Goal: Task Accomplishment & Management: Manage account settings

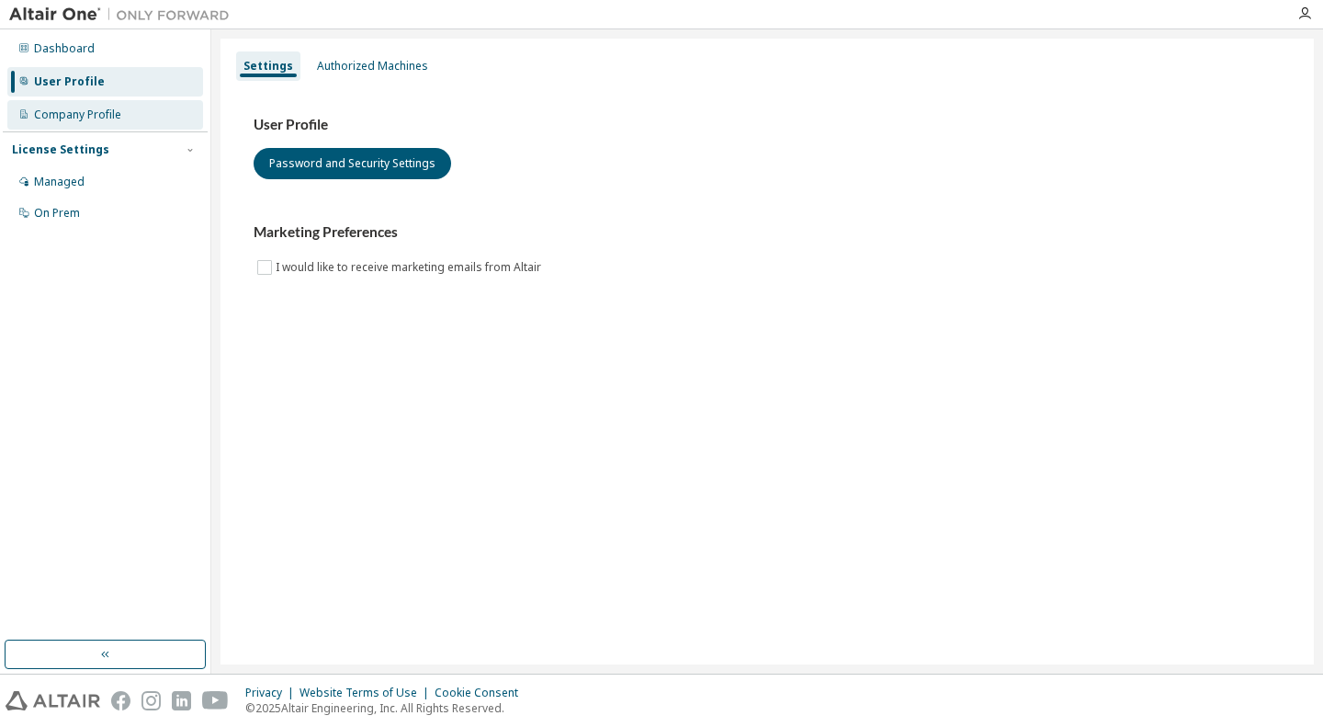
click at [134, 106] on div "Company Profile" at bounding box center [105, 114] width 196 height 29
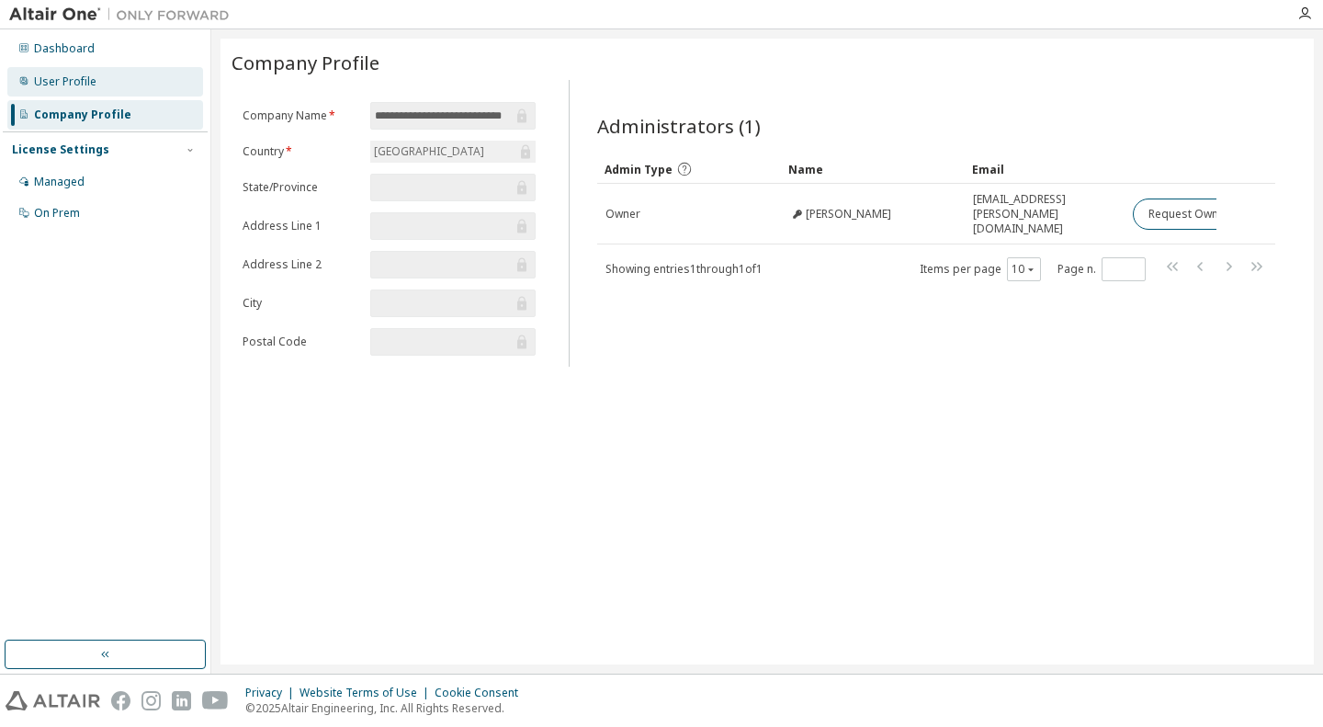
click at [143, 80] on div "User Profile" at bounding box center [105, 81] width 196 height 29
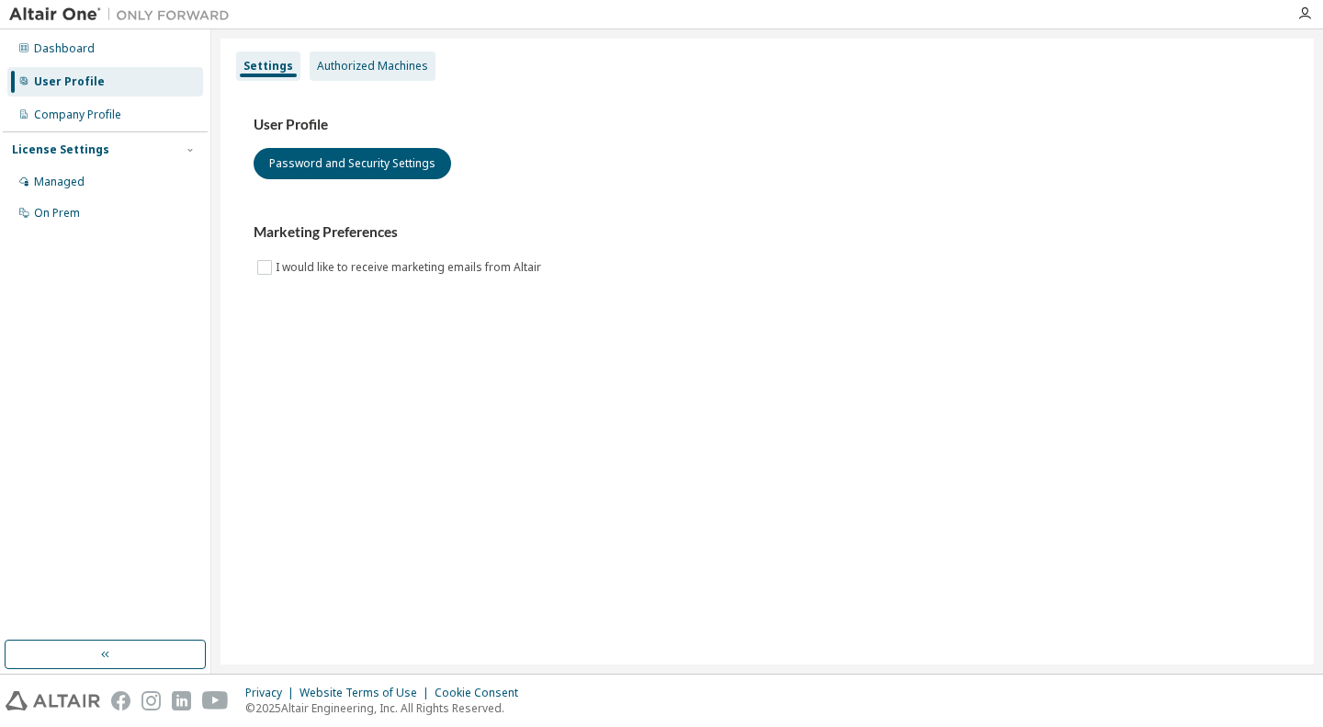
click at [402, 75] on div "Authorized Machines" at bounding box center [373, 65] width 126 height 29
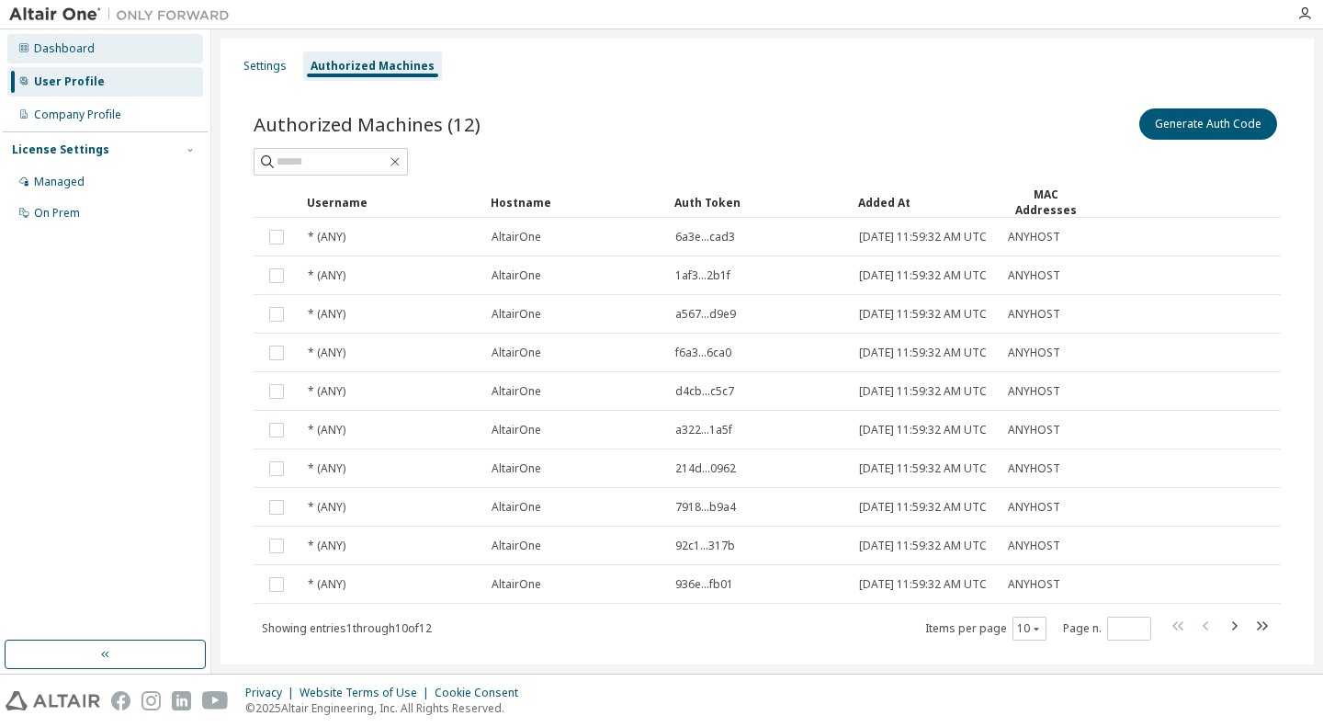
click at [105, 54] on div "Dashboard" at bounding box center [105, 48] width 196 height 29
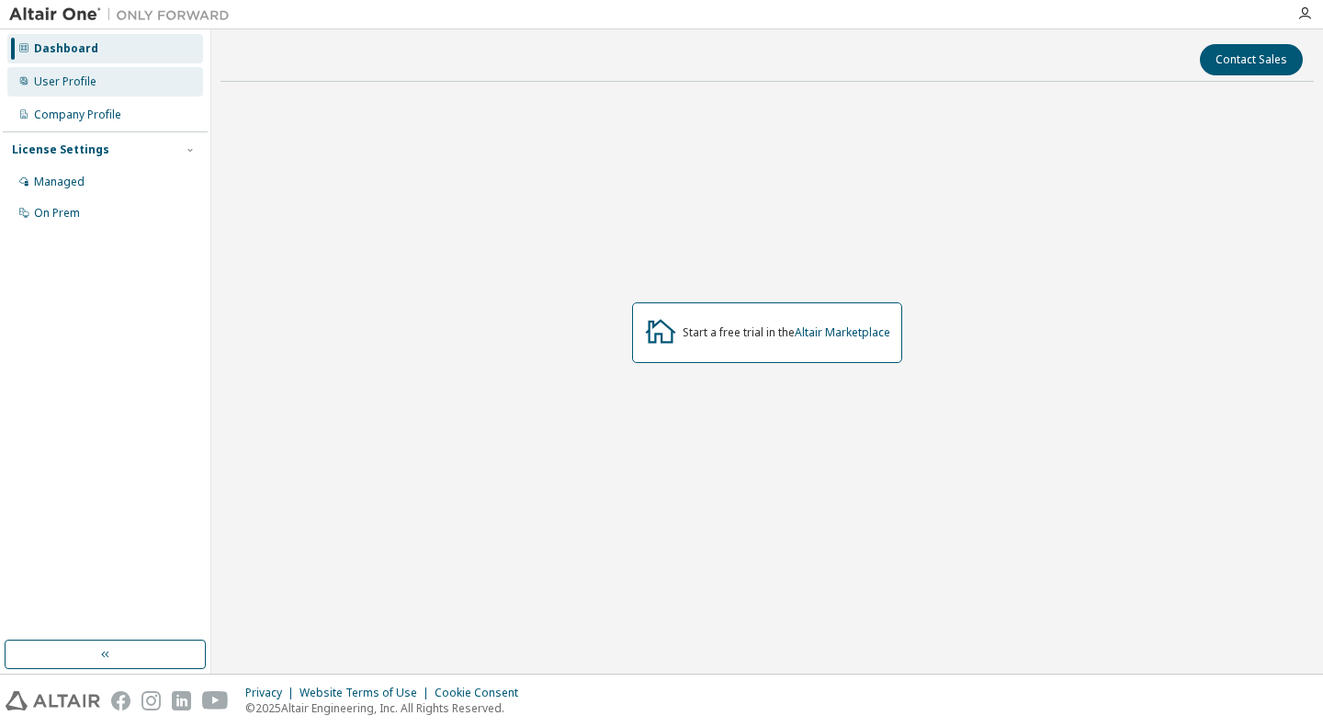
click at [126, 88] on div "User Profile" at bounding box center [105, 81] width 196 height 29
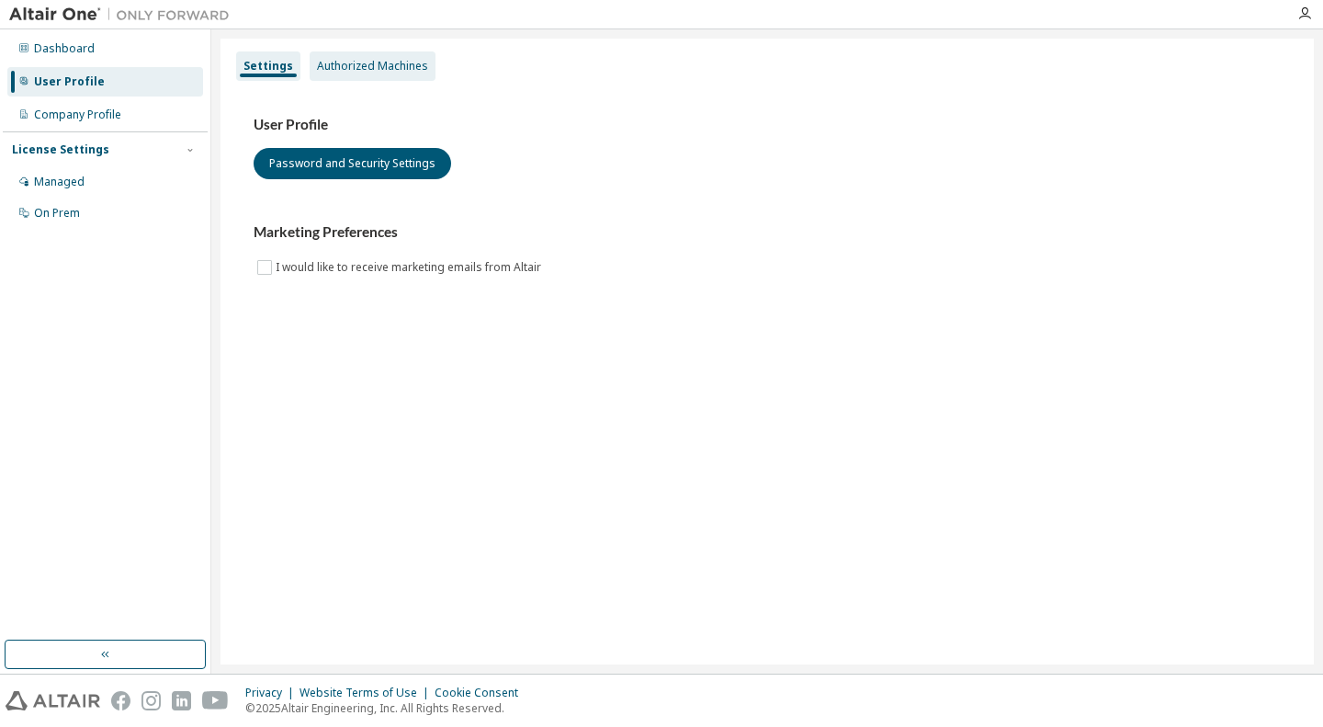
click at [355, 56] on div "Authorized Machines" at bounding box center [373, 65] width 126 height 29
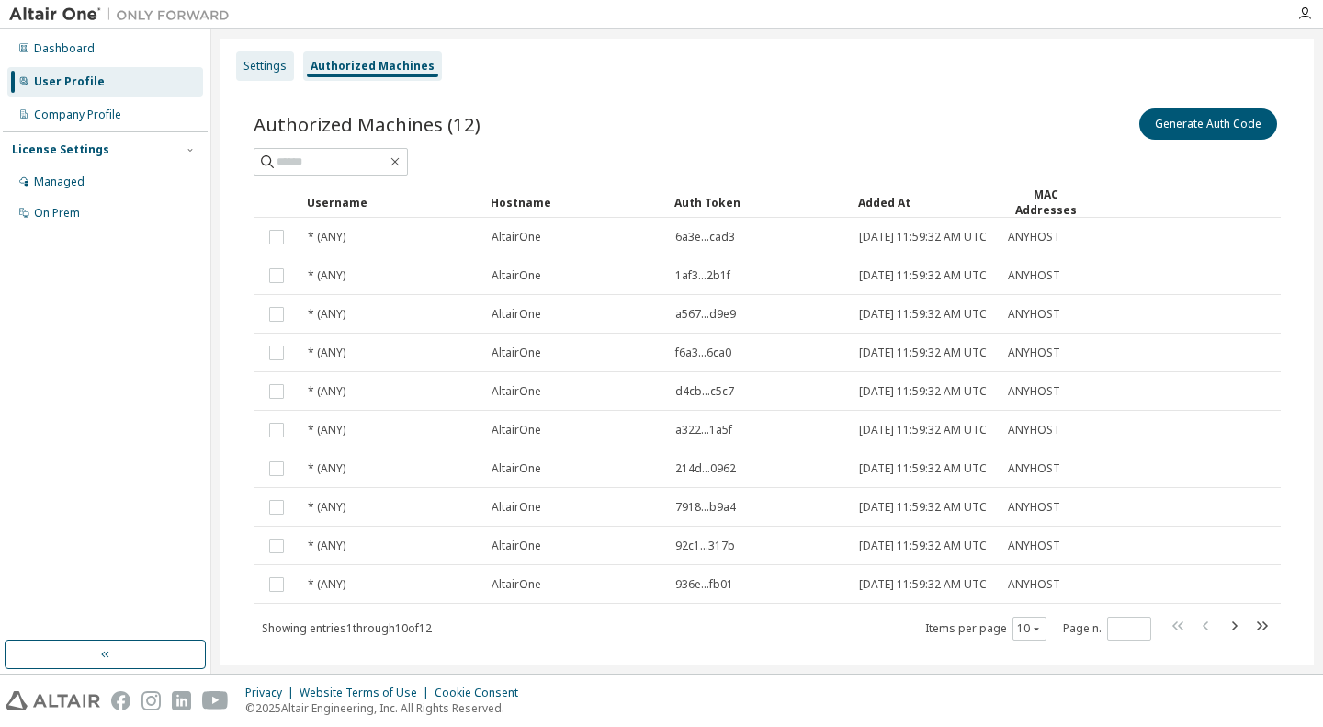
click at [270, 69] on div "Settings" at bounding box center [264, 66] width 43 height 15
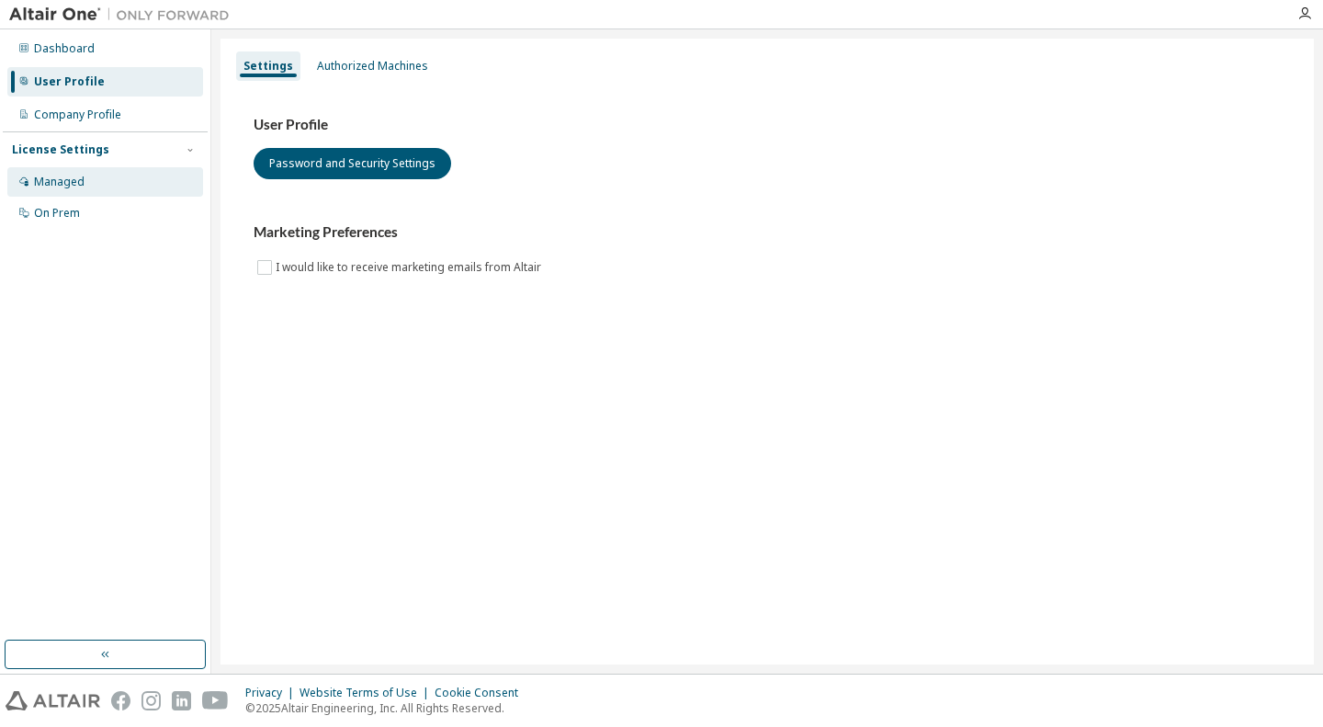
click at [89, 174] on div "Managed" at bounding box center [105, 181] width 196 height 29
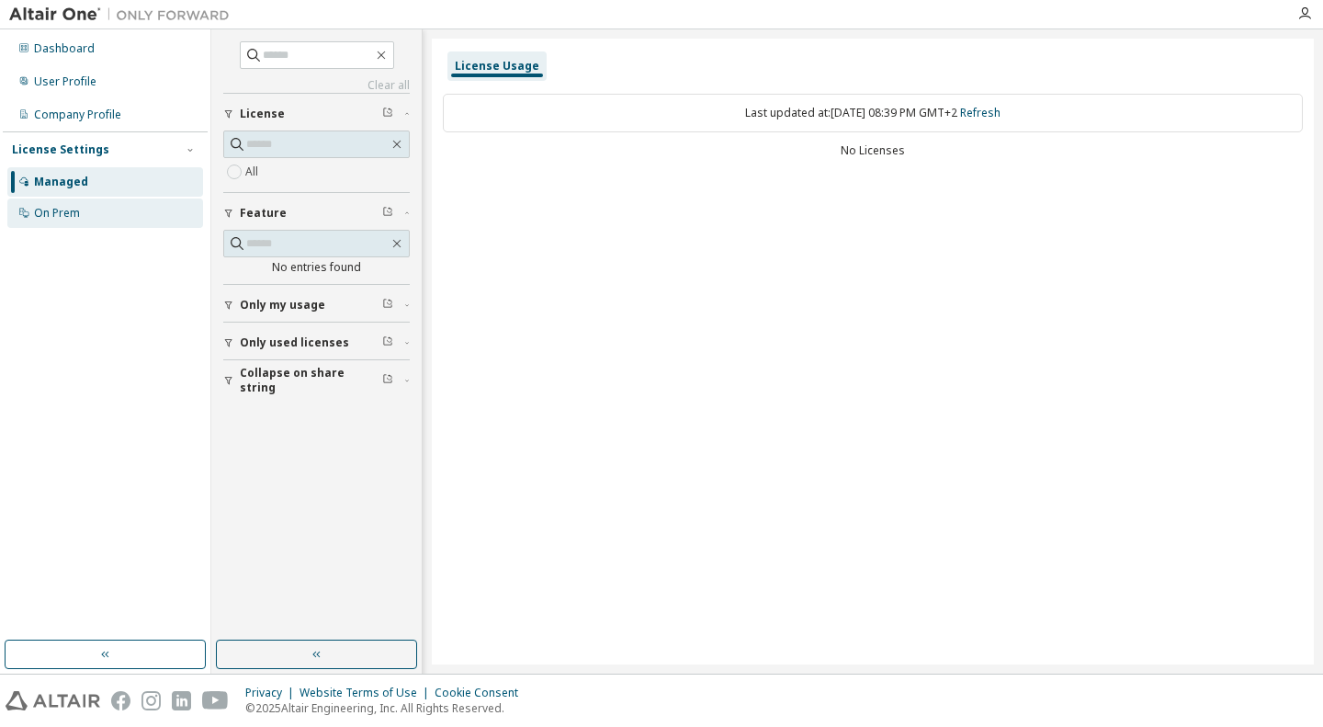
click at [109, 210] on div "On Prem" at bounding box center [105, 212] width 196 height 29
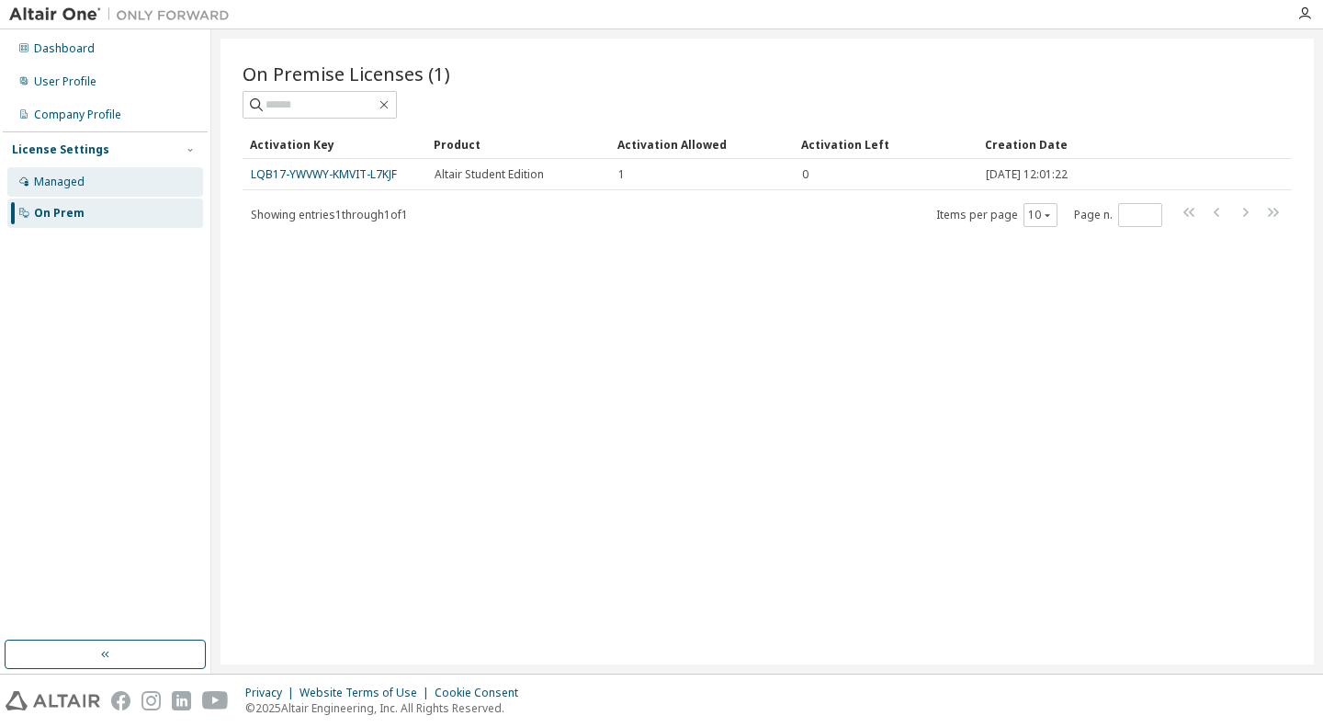
click at [145, 183] on div "Managed" at bounding box center [105, 181] width 196 height 29
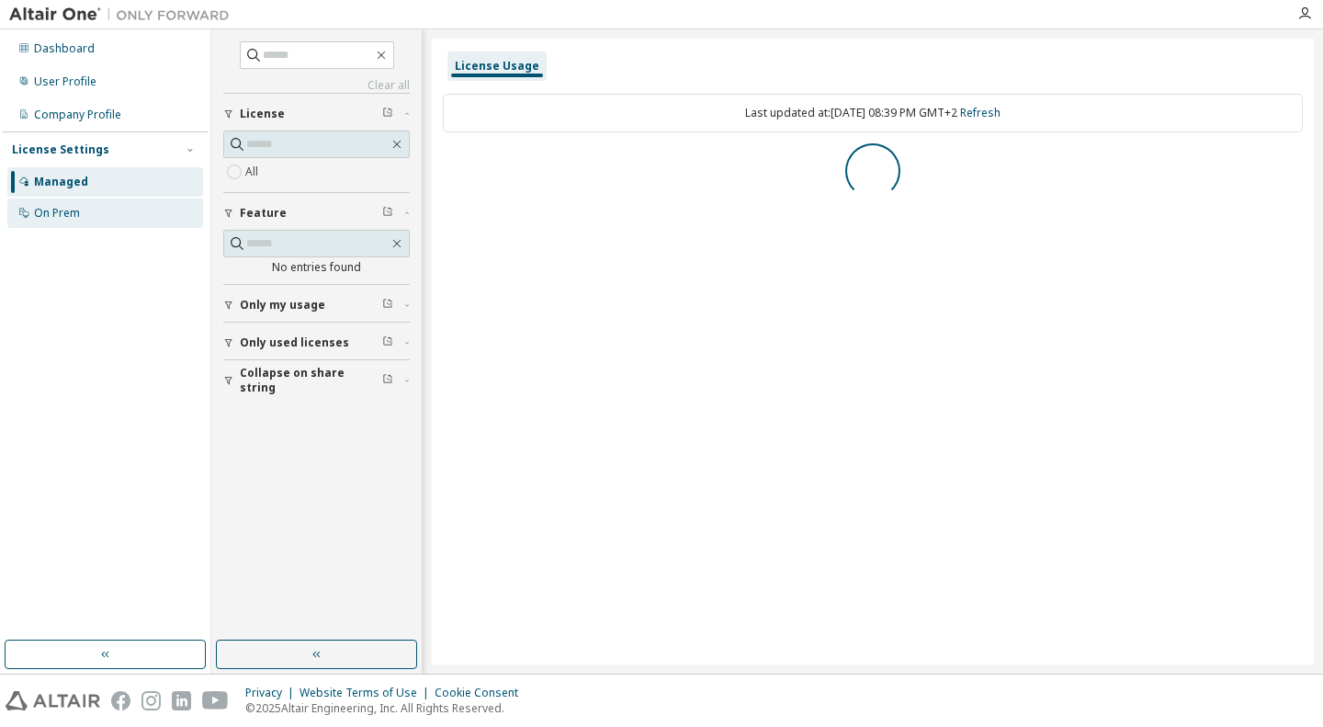
click at [117, 212] on div "On Prem" at bounding box center [105, 212] width 196 height 29
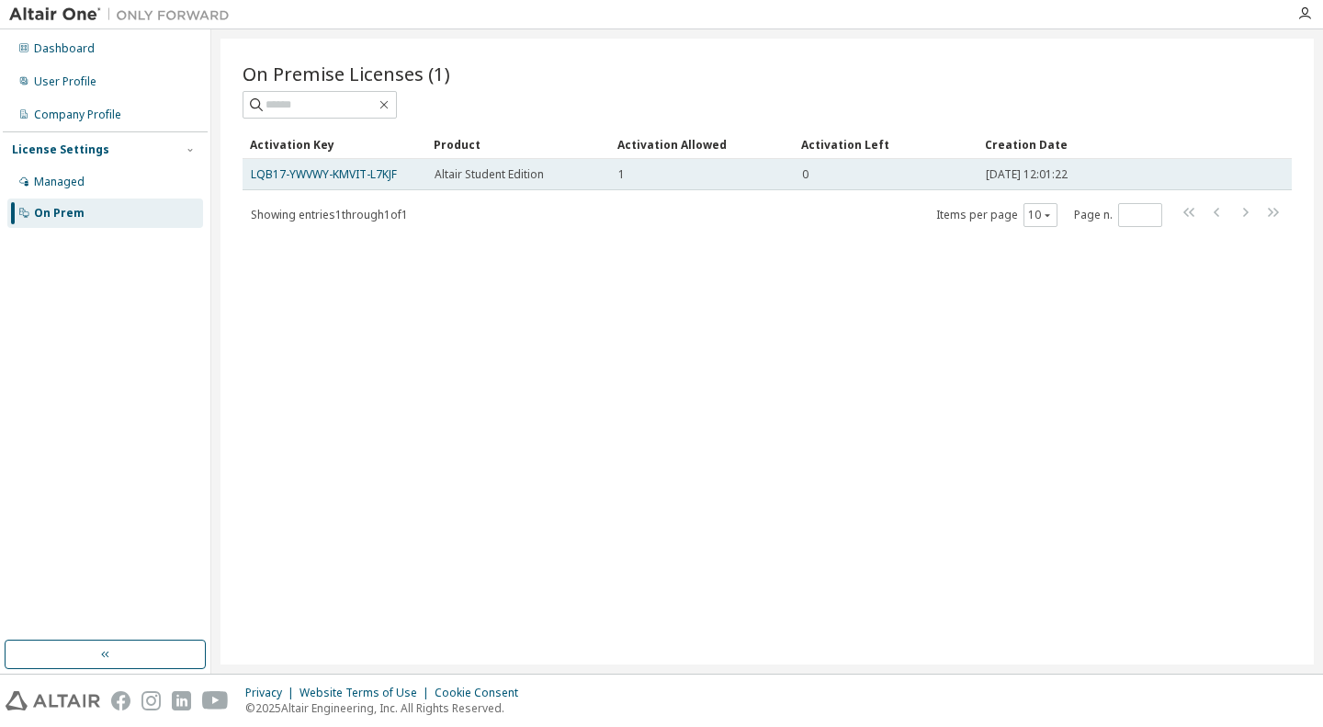
click at [790, 171] on td "1" at bounding box center [702, 174] width 184 height 31
drag, startPoint x: 432, startPoint y: 174, endPoint x: 535, endPoint y: 172, distance: 102.9
click at [535, 172] on td "Altair Student Edition" at bounding box center [518, 174] width 184 height 31
click at [542, 171] on span "Altair Student Edition" at bounding box center [489, 174] width 109 height 15
click at [373, 173] on link "LQB17-YWVWY-KMVIT-L7KJF" at bounding box center [324, 174] width 146 height 16
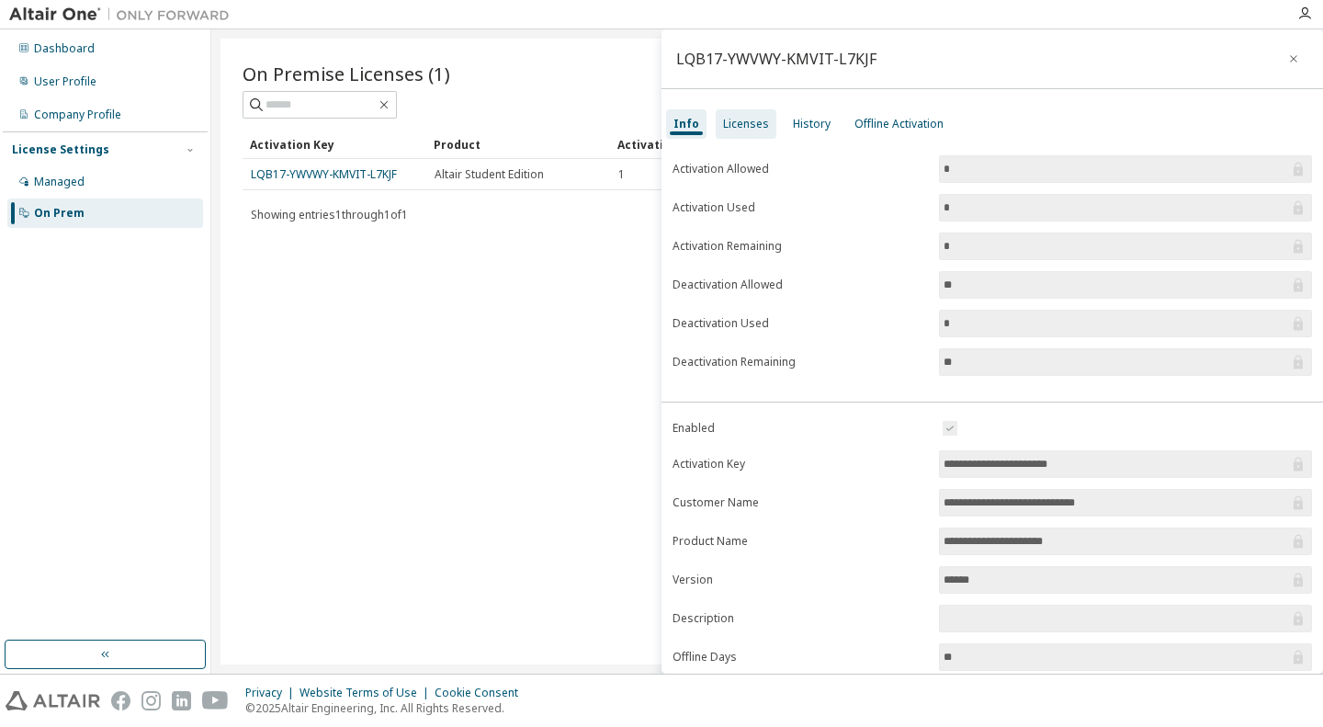
click at [752, 124] on div "Licenses" at bounding box center [746, 124] width 46 height 15
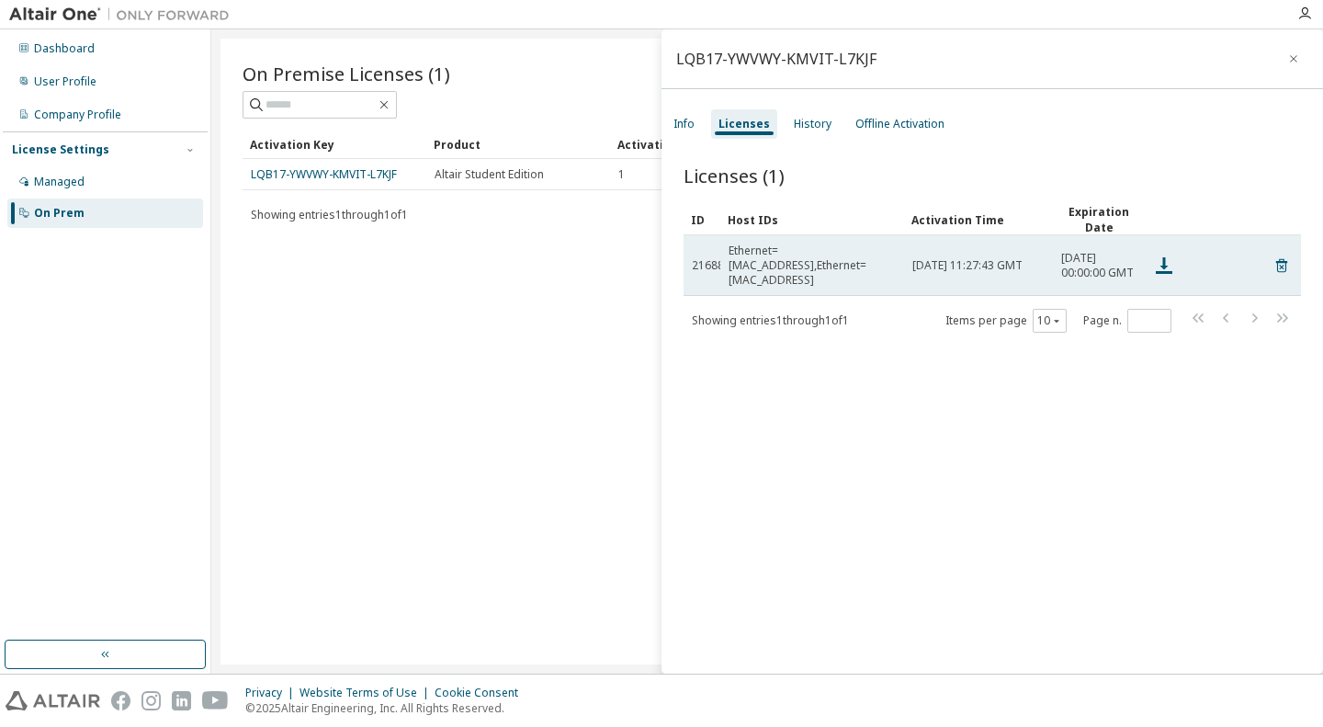
click at [1090, 273] on td "Sun, 12 Oct 2025 00:00:00 GMT" at bounding box center [1099, 265] width 92 height 61
click at [1088, 272] on span "Sun, 12 Oct 2025 00:00:00 GMT" at bounding box center [1098, 265] width 75 height 29
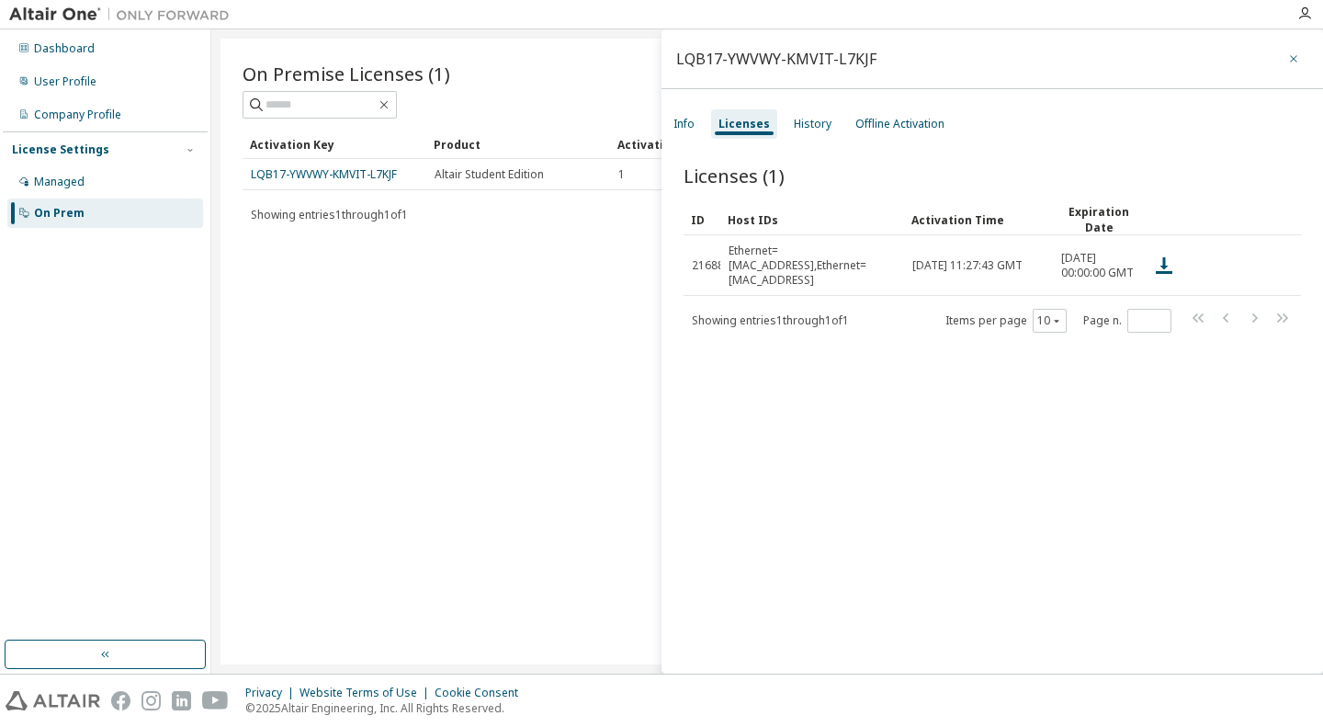
click at [1288, 62] on icon "button" at bounding box center [1293, 58] width 13 height 15
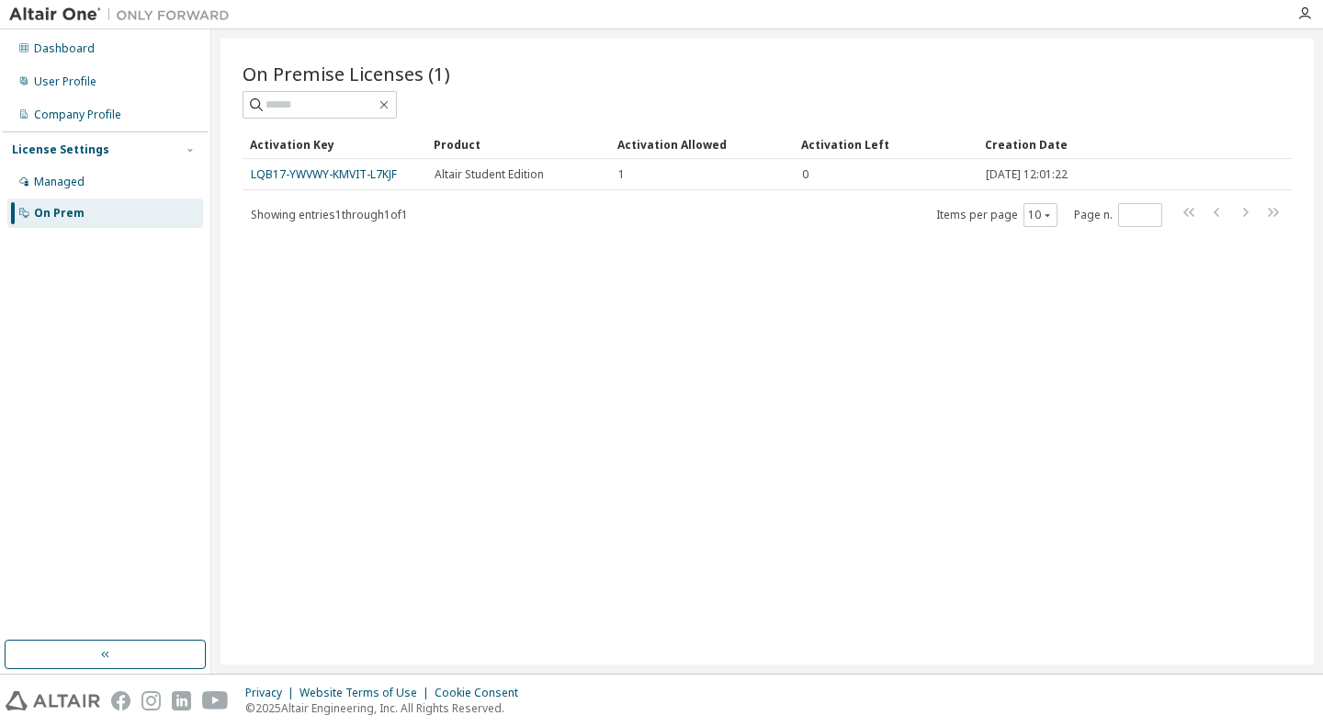
click at [700, 232] on div "On Premise Licenses (1) Clear Load Save Save As Field Operator Value Select fil…" at bounding box center [766, 352] width 1093 height 626
click at [391, 103] on icon "button" at bounding box center [384, 104] width 15 height 15
click at [81, 16] on img at bounding box center [124, 15] width 230 height 18
click at [163, 15] on img at bounding box center [124, 15] width 230 height 18
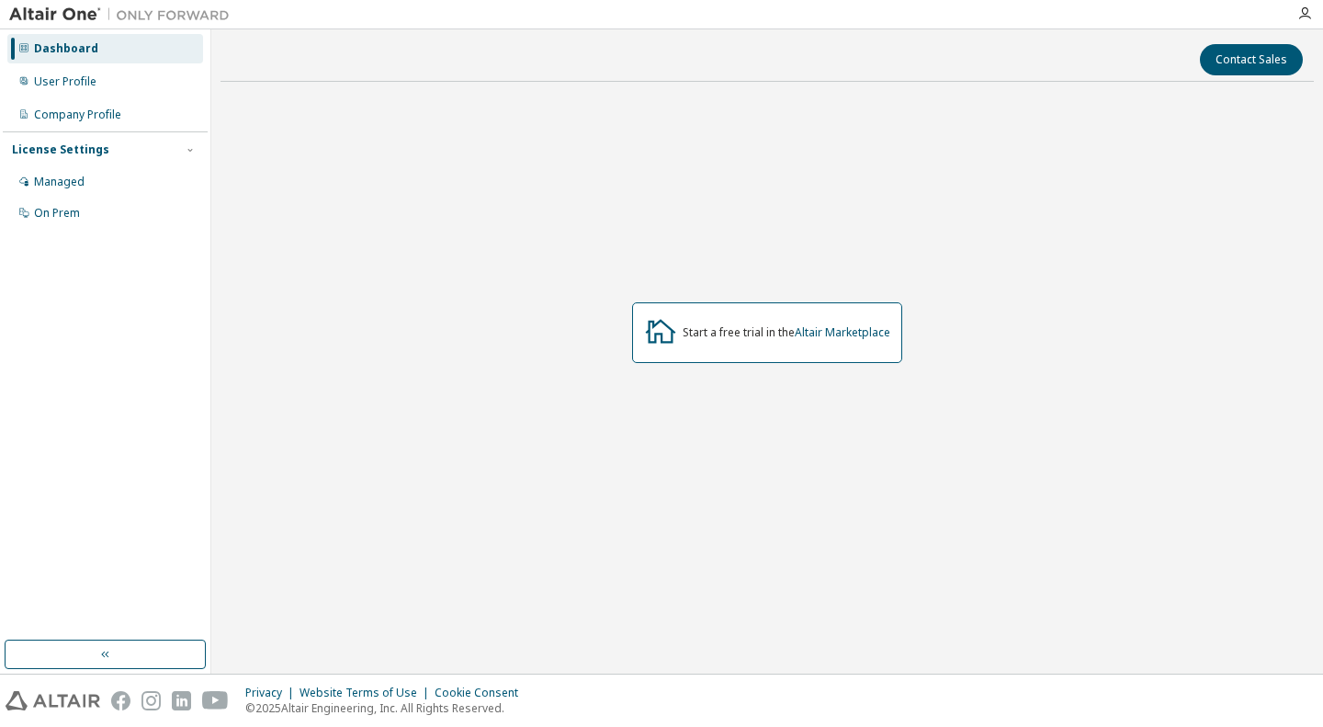
click at [42, 703] on img at bounding box center [53, 700] width 95 height 19
click at [156, 193] on div "Managed" at bounding box center [105, 181] width 196 height 29
